Goal: Transaction & Acquisition: Book appointment/travel/reservation

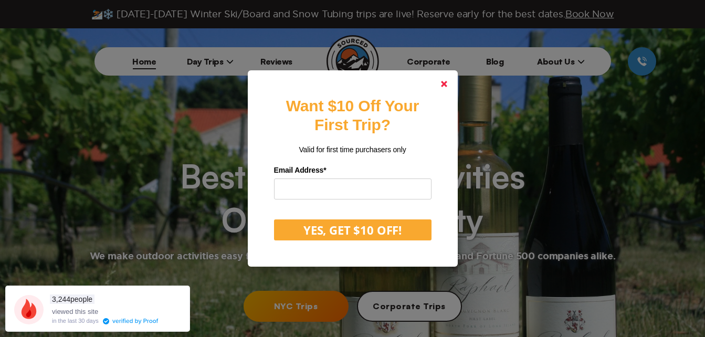
click at [447, 87] on icon at bounding box center [444, 84] width 6 height 6
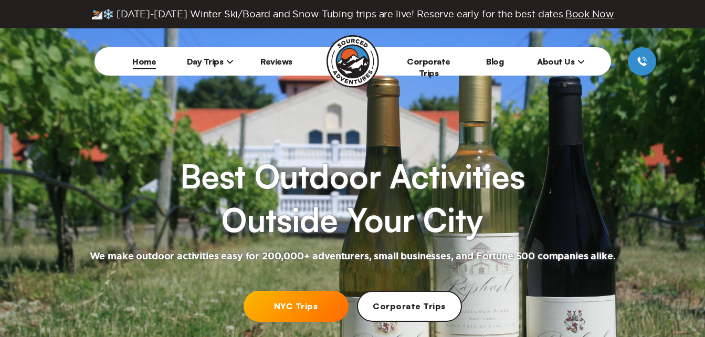
click at [301, 310] on link "NYC Trips" at bounding box center [296, 306] width 105 height 31
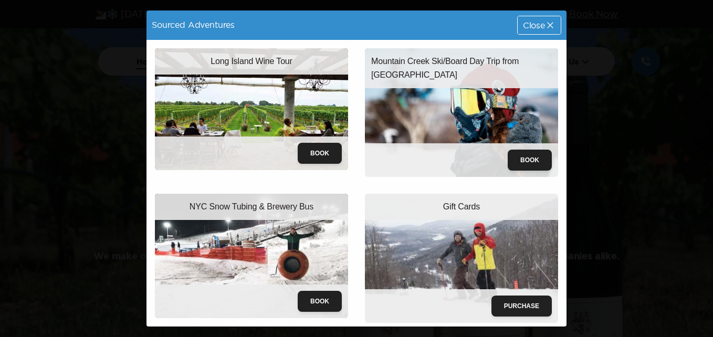
click at [555, 117] on div "Mountain Creek Ski/Board Day Trip from [GEOGRAPHIC_DATA] Book" at bounding box center [461, 112] width 210 height 145
click at [534, 31] on div "Close" at bounding box center [539, 25] width 43 height 18
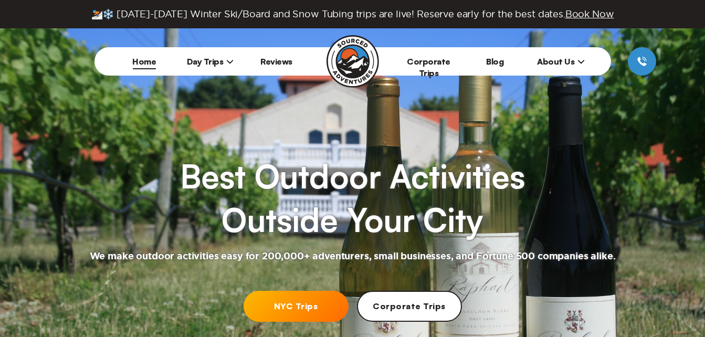
click at [208, 56] on span "Day Trips" at bounding box center [210, 61] width 47 height 10
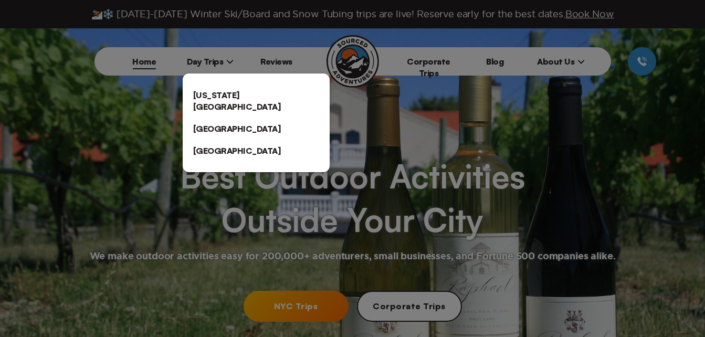
click at [217, 92] on link "[US_STATE][GEOGRAPHIC_DATA]" at bounding box center [256, 101] width 147 height 34
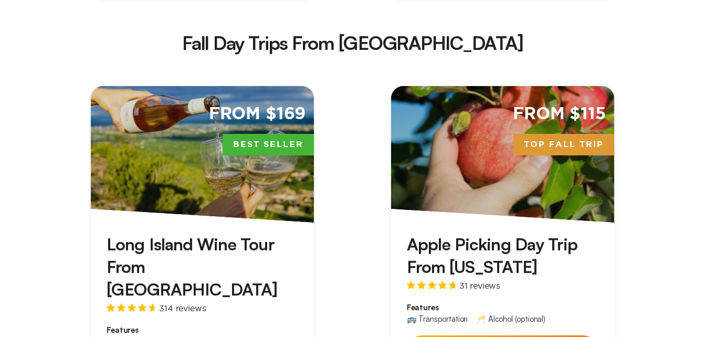
scroll to position [1854, 0]
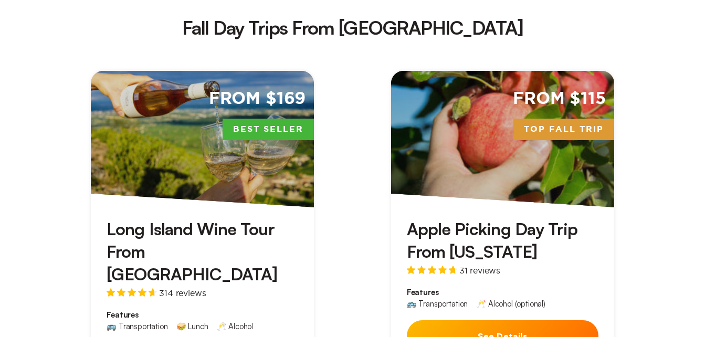
click at [522, 71] on div "From $115 Top Fall Trip" at bounding box center [502, 139] width 223 height 136
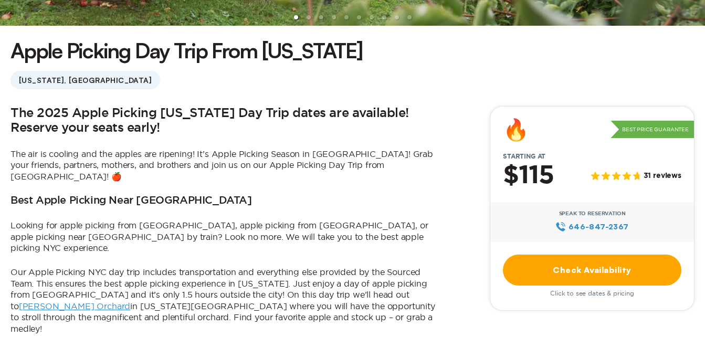
scroll to position [262, 0]
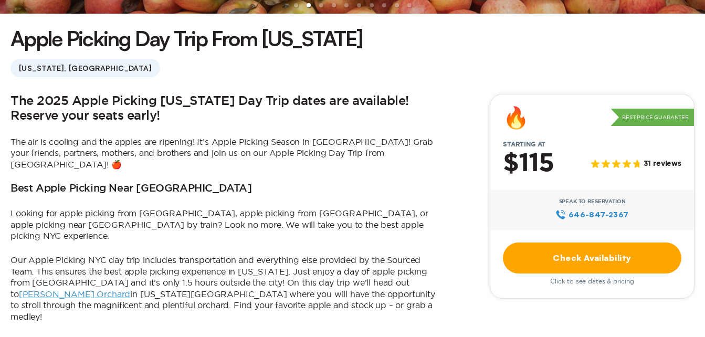
click at [577, 244] on link "Check Availability" at bounding box center [592, 258] width 178 height 31
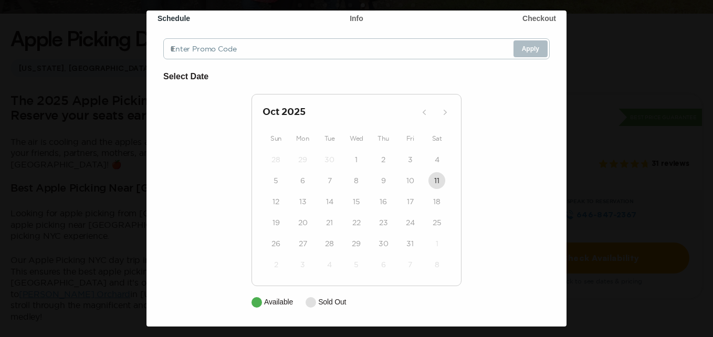
scroll to position [0, 0]
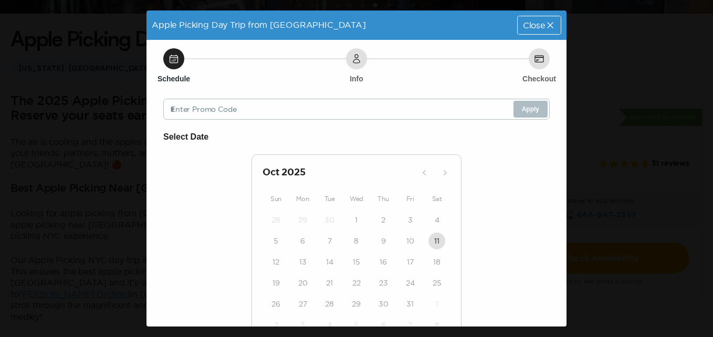
click at [534, 28] on span "Close" at bounding box center [534, 25] width 22 height 8
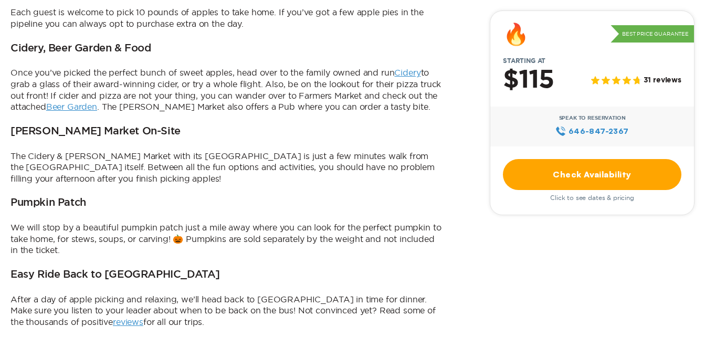
scroll to position [561, 0]
